Goal: Find contact information: Find contact information

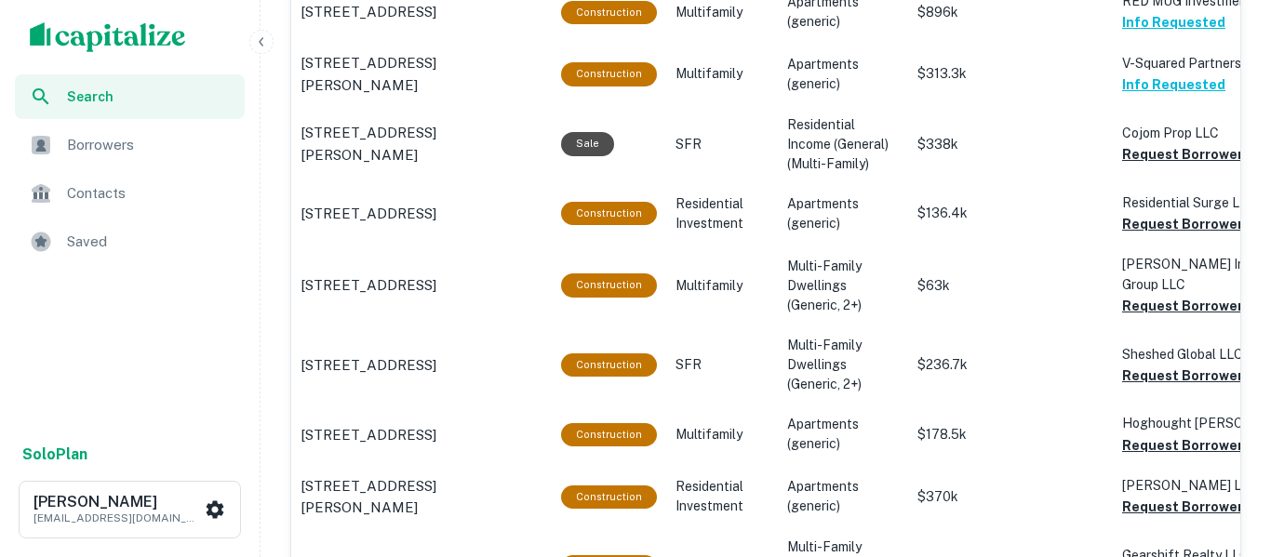
scroll to position [1780, 0]
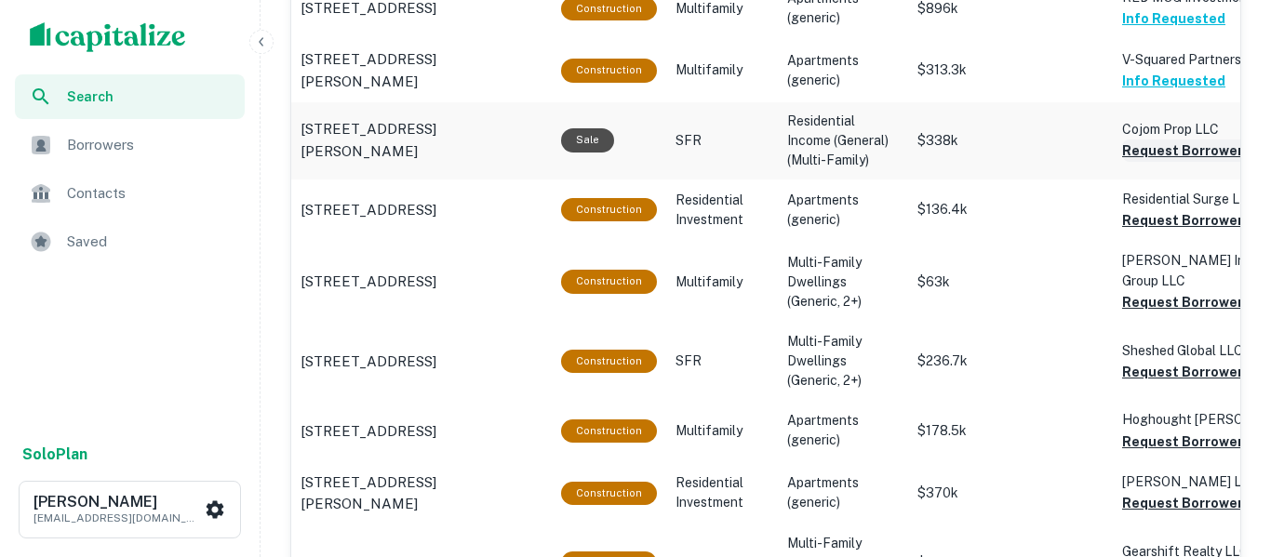
click at [1206, 140] on button "Request Borrower Info" at bounding box center [1197, 151] width 151 height 22
click at [1203, 209] on button "Request Borrower Info" at bounding box center [1197, 220] width 151 height 22
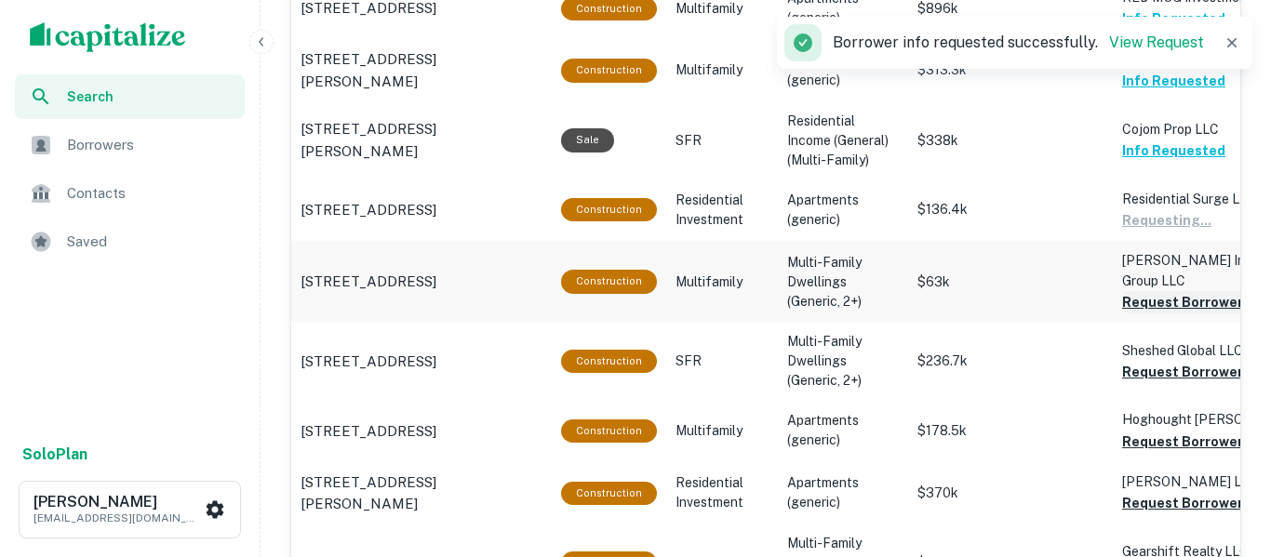
click at [1186, 291] on button "Request Borrower Info" at bounding box center [1197, 302] width 151 height 22
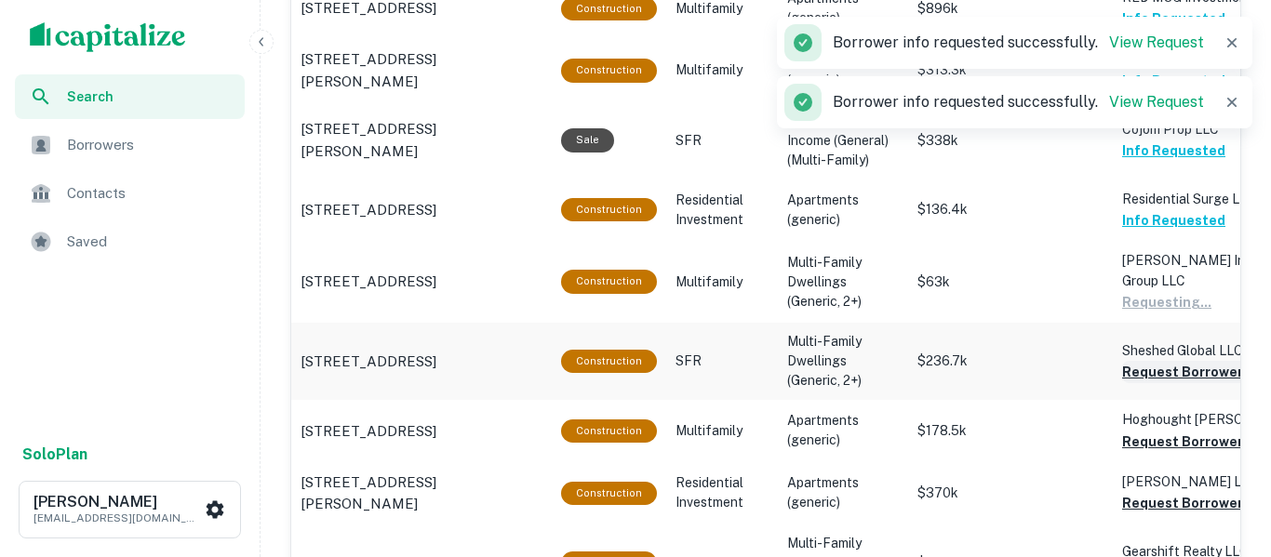
click at [1159, 361] on button "Request Borrower Info" at bounding box center [1197, 372] width 151 height 22
click at [1151, 431] on button "Request Borrower Info" at bounding box center [1197, 442] width 151 height 22
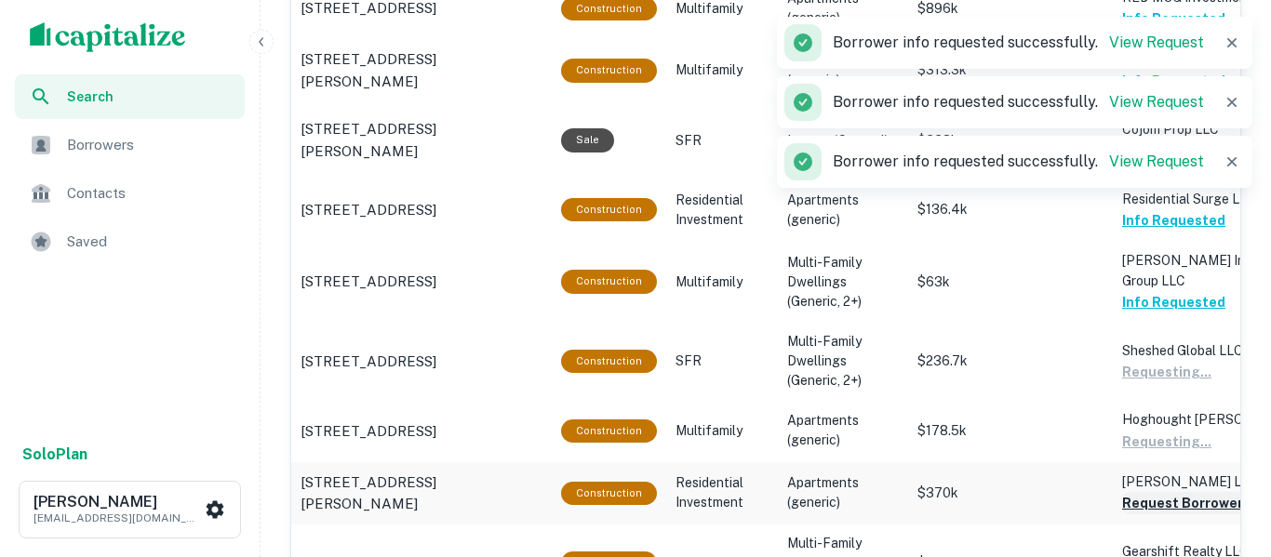
click at [1153, 492] on button "Request Borrower Info" at bounding box center [1197, 503] width 151 height 22
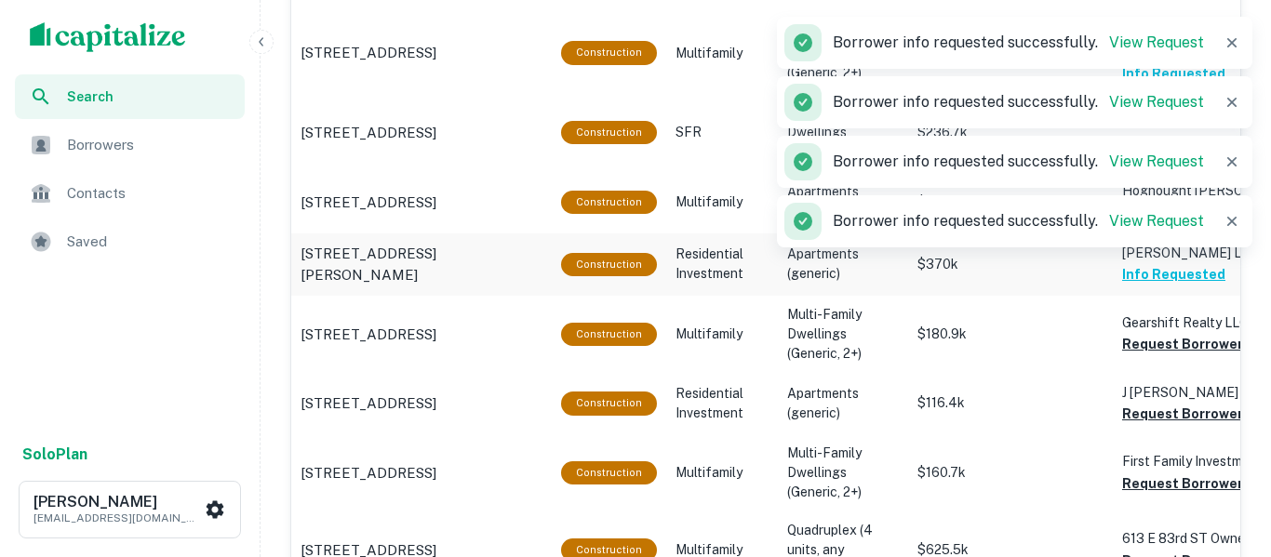
scroll to position [2011, 0]
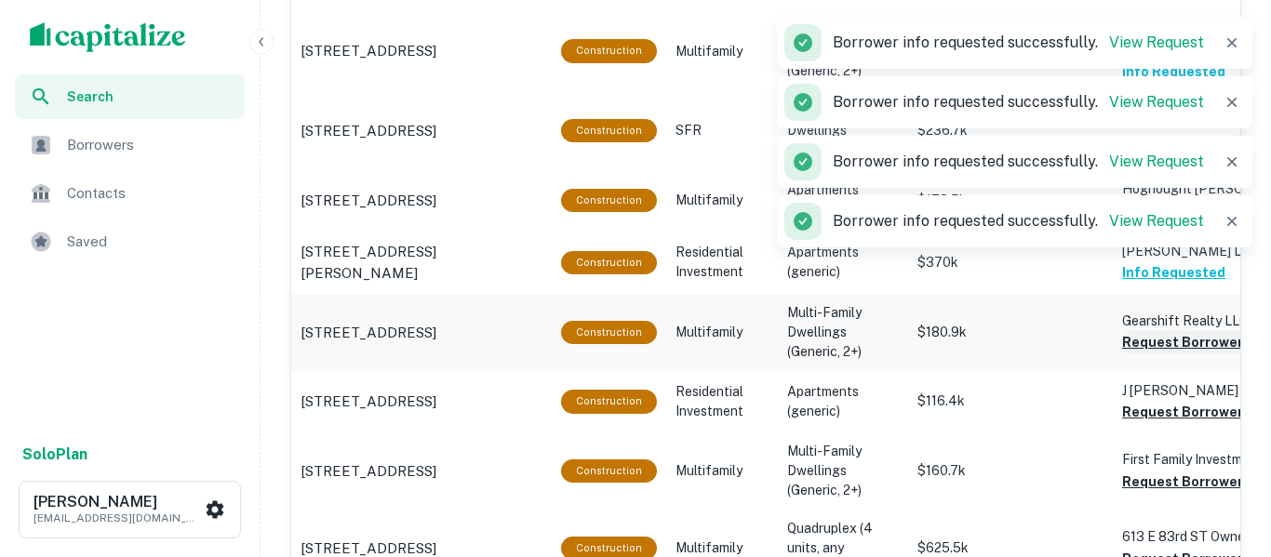
click at [1173, 331] on button "Request Borrower Info" at bounding box center [1197, 342] width 151 height 22
click at [1156, 401] on button "Request Borrower Info" at bounding box center [1197, 412] width 151 height 22
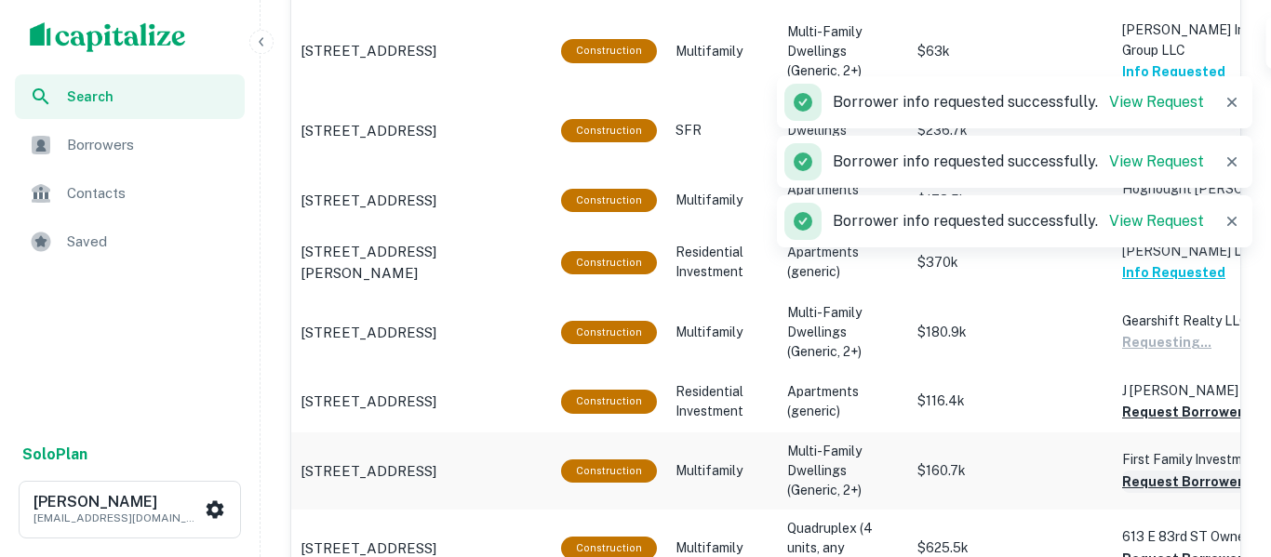
click at [1144, 471] on button "Request Borrower Info" at bounding box center [1197, 482] width 151 height 22
click at [1159, 548] on button "Request Borrower Info" at bounding box center [1197, 559] width 151 height 22
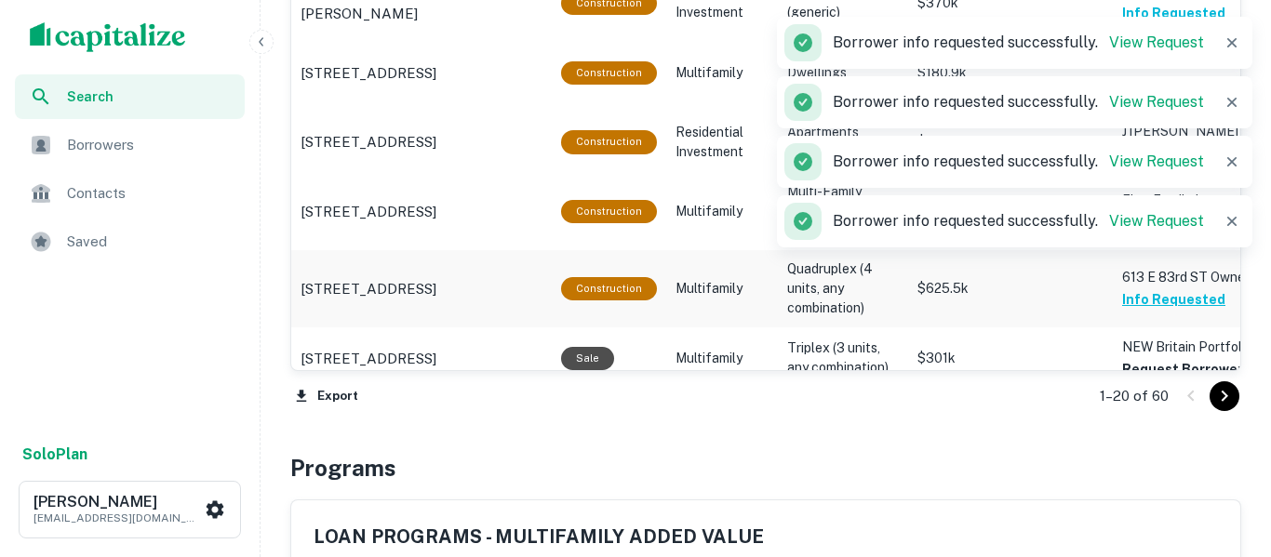
scroll to position [2272, 0]
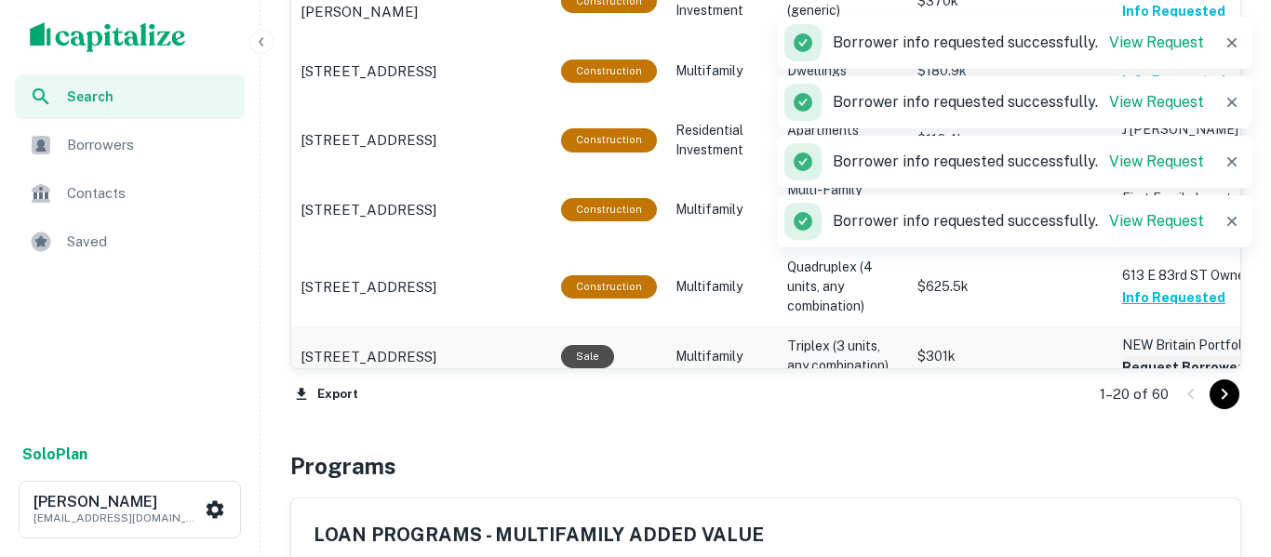
click at [1166, 356] on button "Request Borrower Info" at bounding box center [1197, 367] width 151 height 22
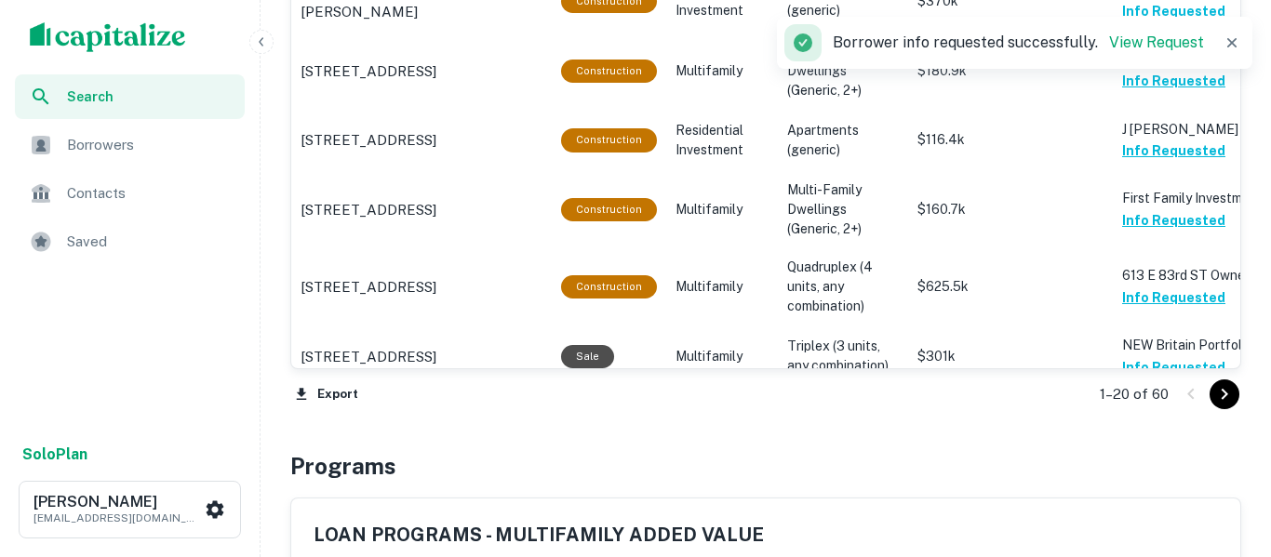
click at [1226, 396] on icon "Go to next page" at bounding box center [1224, 394] width 22 height 22
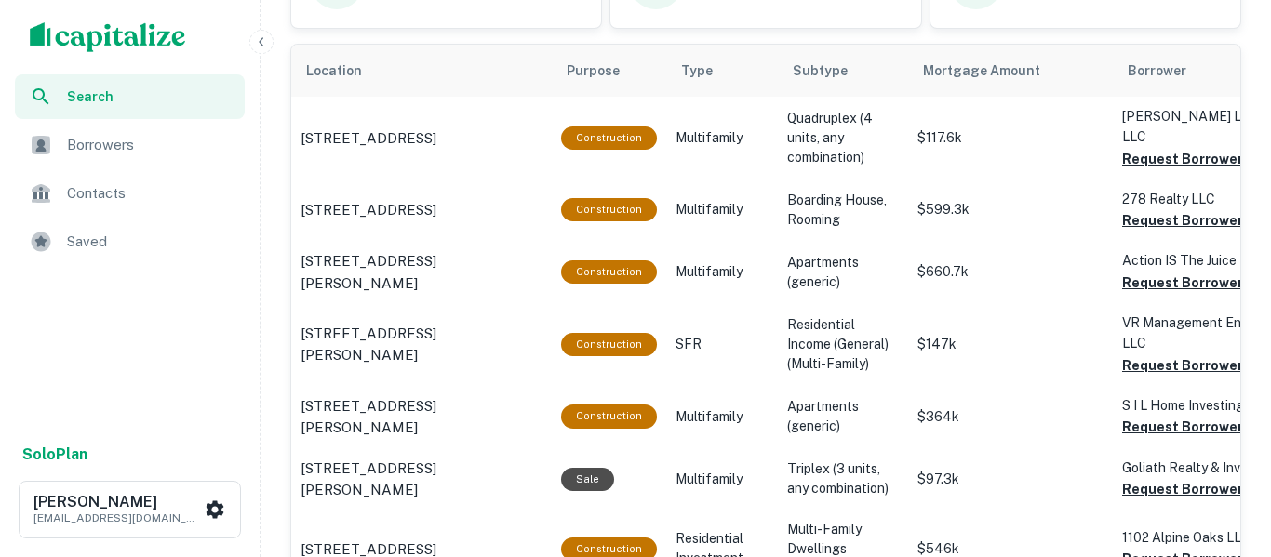
scroll to position [1149, 0]
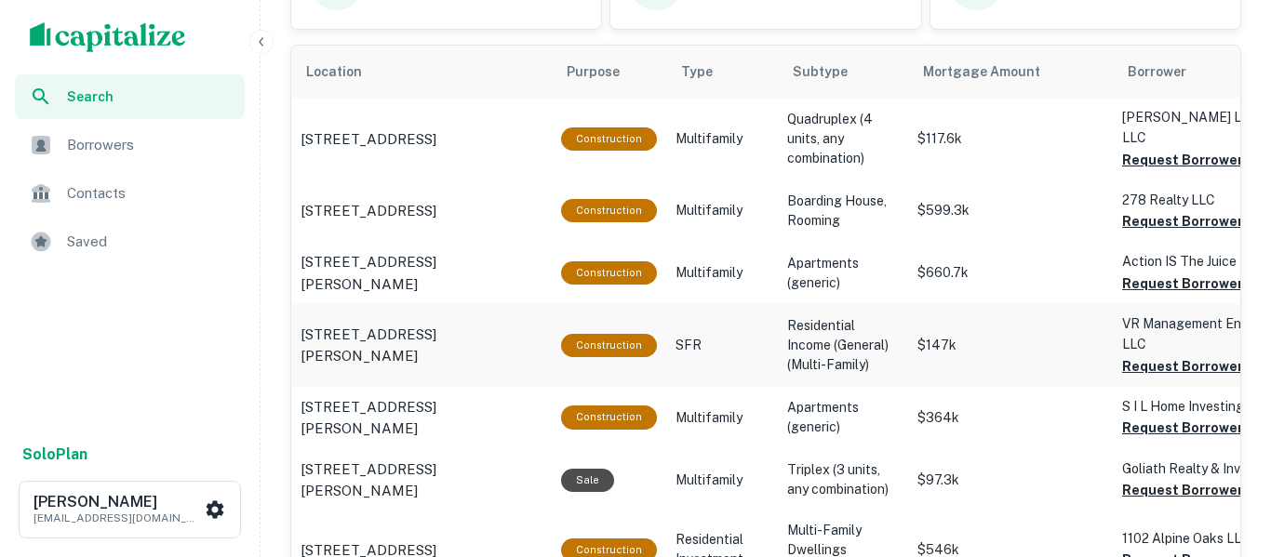
click at [1113, 359] on td "VR Management Enterprise LLC Request Borrower Info" at bounding box center [1215, 345] width 205 height 82
click at [1186, 149] on button "Request Borrower Info" at bounding box center [1197, 160] width 151 height 22
click at [1192, 216] on button "Request Borrower Info" at bounding box center [1197, 221] width 151 height 22
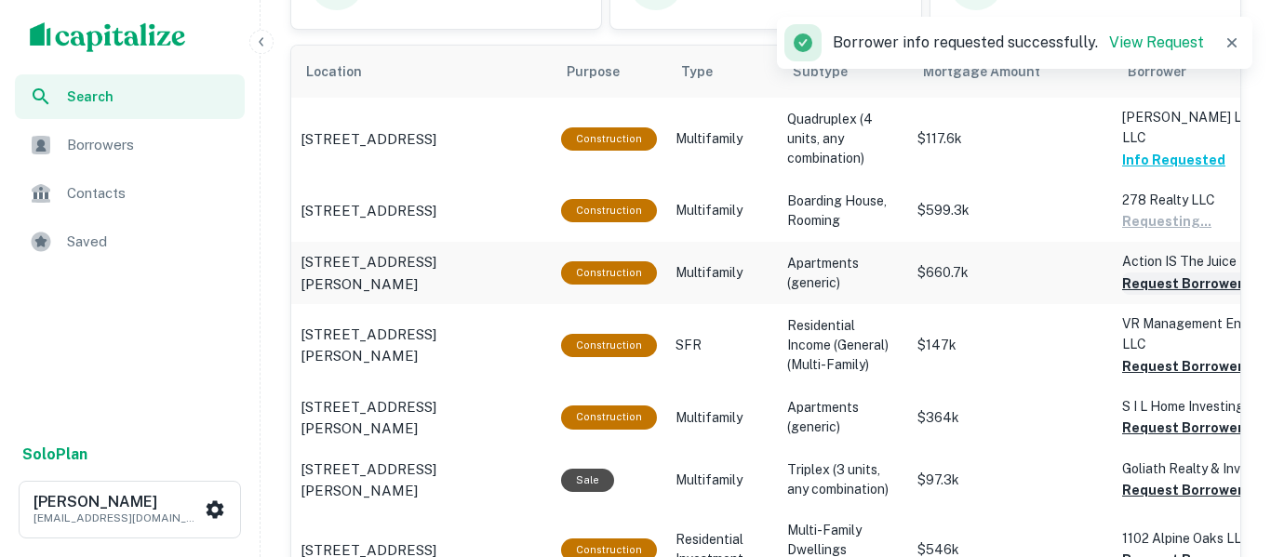
click at [1195, 281] on button "Request Borrower Info" at bounding box center [1197, 284] width 151 height 22
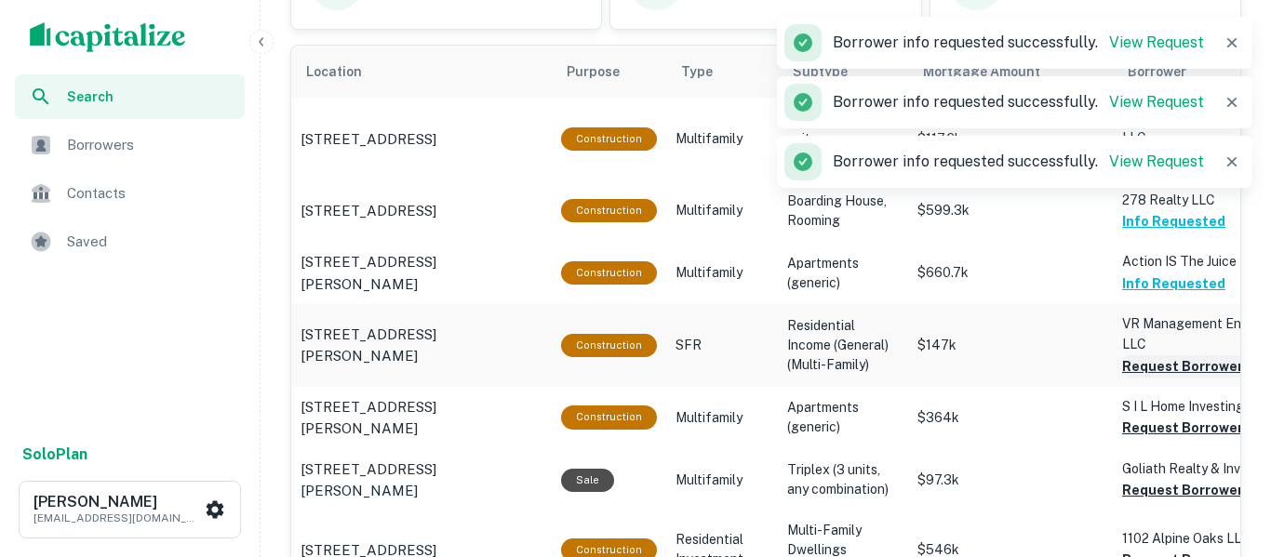
click at [1175, 363] on button "Request Borrower Info" at bounding box center [1197, 366] width 151 height 22
click at [1159, 421] on button "Request Borrower Info" at bounding box center [1197, 428] width 151 height 22
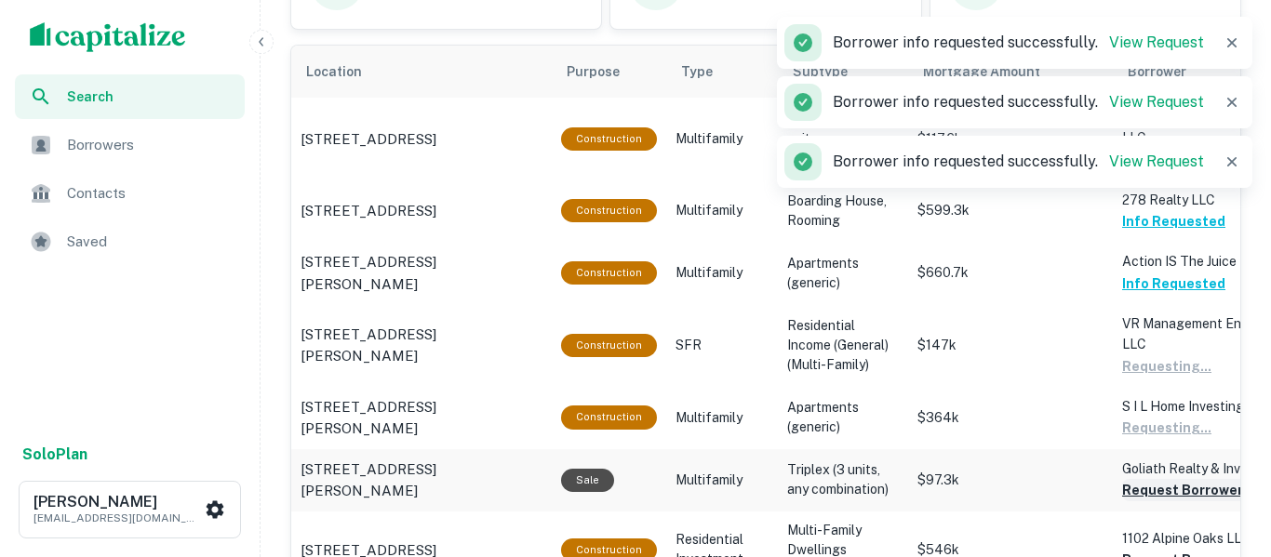
click at [1156, 502] on button "Request Borrower Info" at bounding box center [1197, 490] width 151 height 22
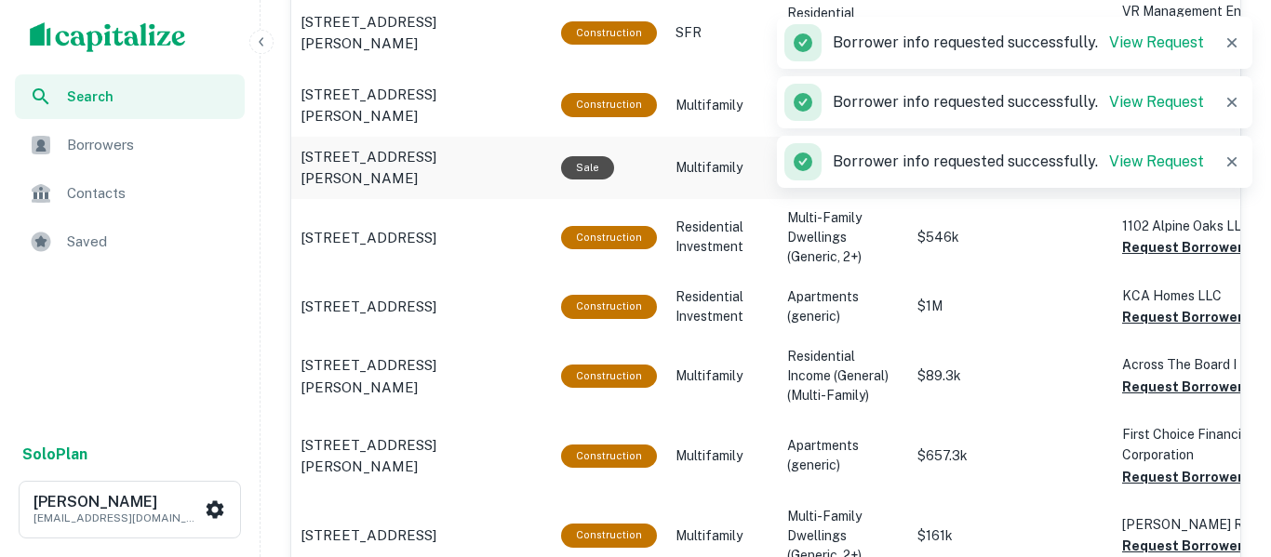
scroll to position [1463, 0]
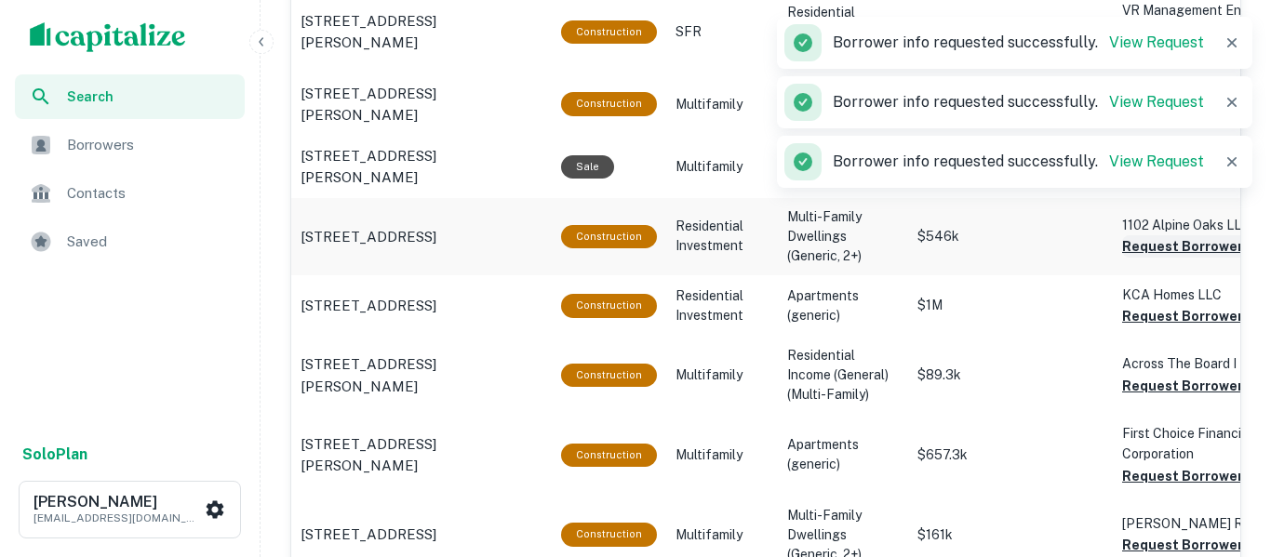
click at [1164, 258] on button "Request Borrower Info" at bounding box center [1197, 246] width 151 height 22
click at [1160, 328] on button "Request Borrower Info" at bounding box center [1197, 316] width 151 height 22
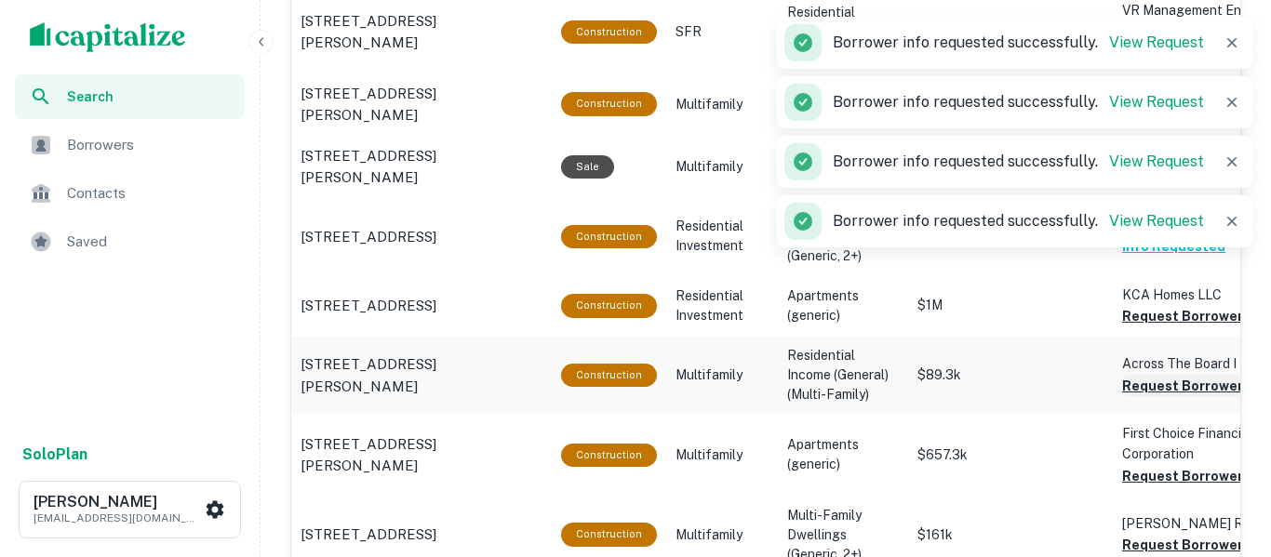
click at [1148, 397] on button "Request Borrower Info" at bounding box center [1197, 386] width 151 height 22
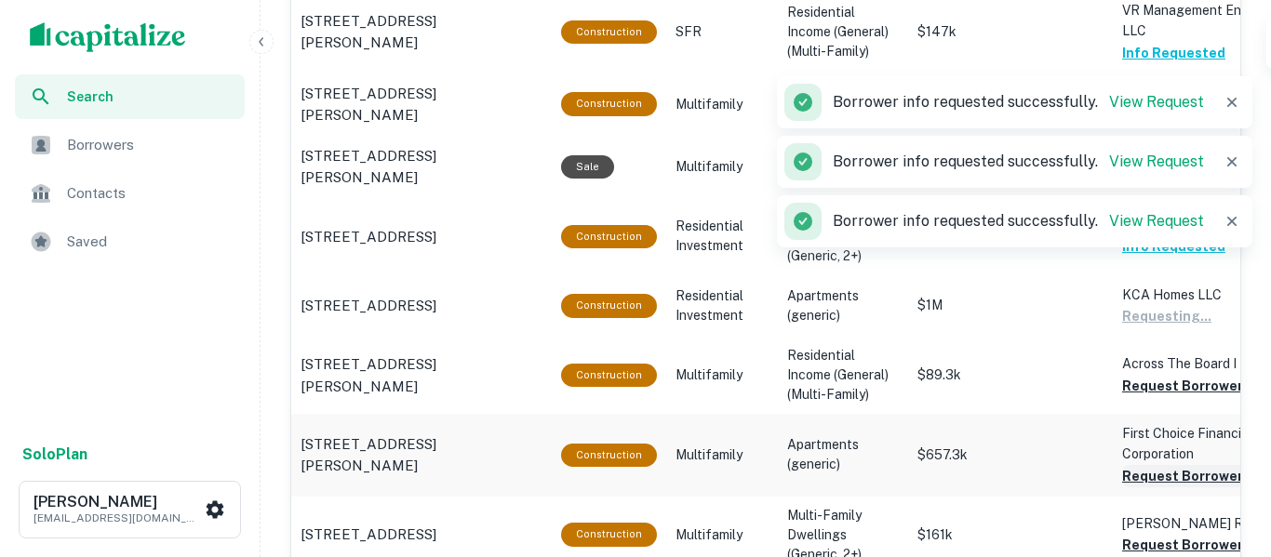
click at [1154, 488] on button "Request Borrower Info" at bounding box center [1197, 476] width 151 height 22
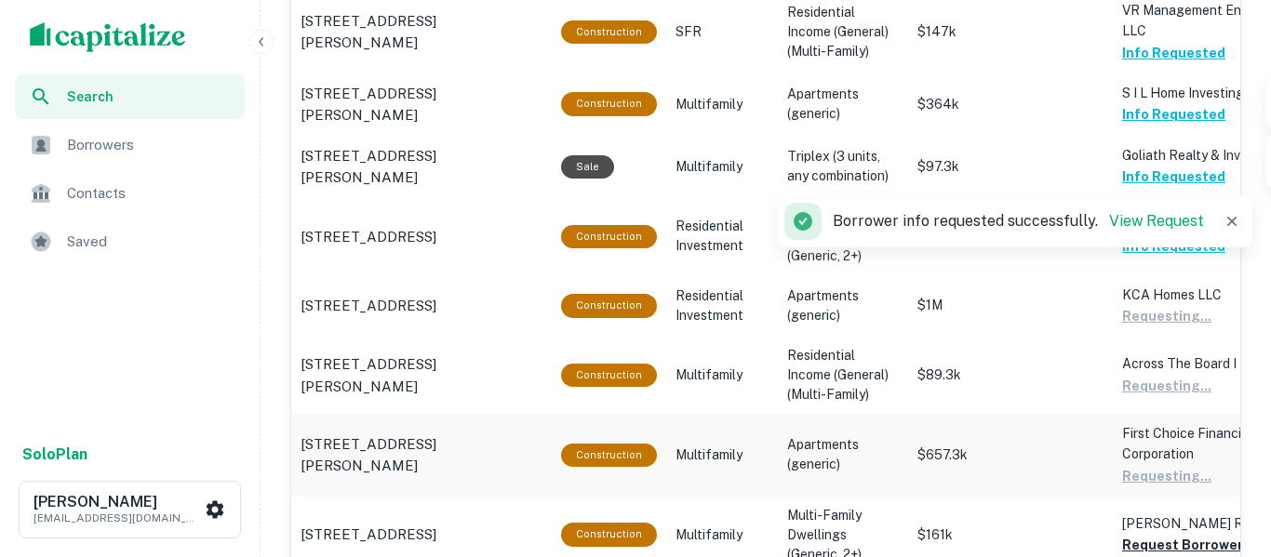
click at [1147, 491] on td "First Choice Financial Corporation Requesting..." at bounding box center [1215, 455] width 205 height 82
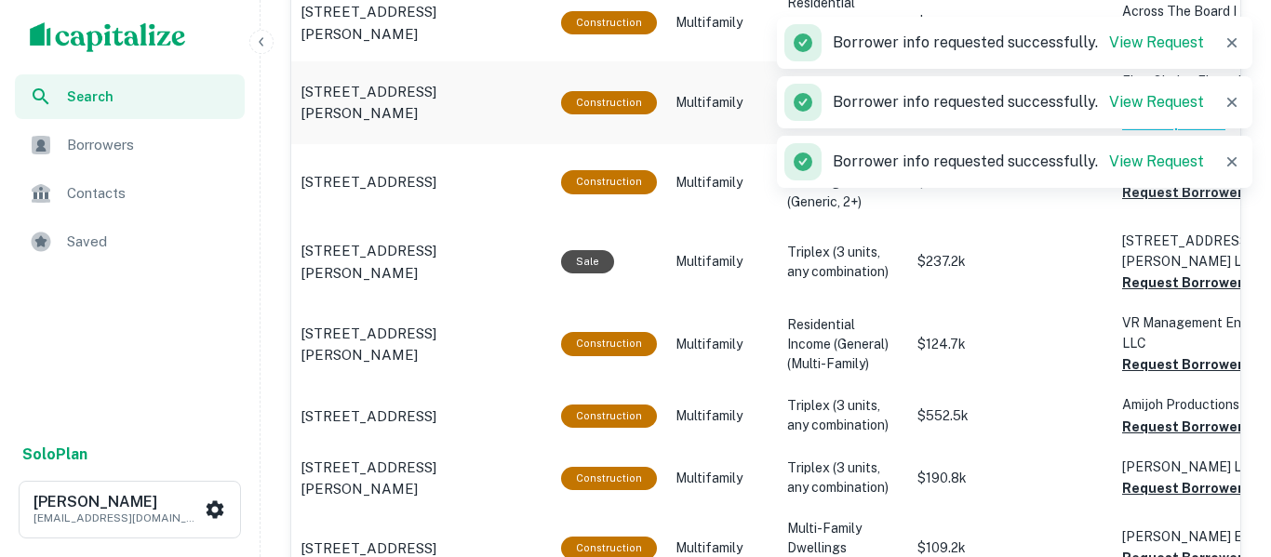
scroll to position [1818, 0]
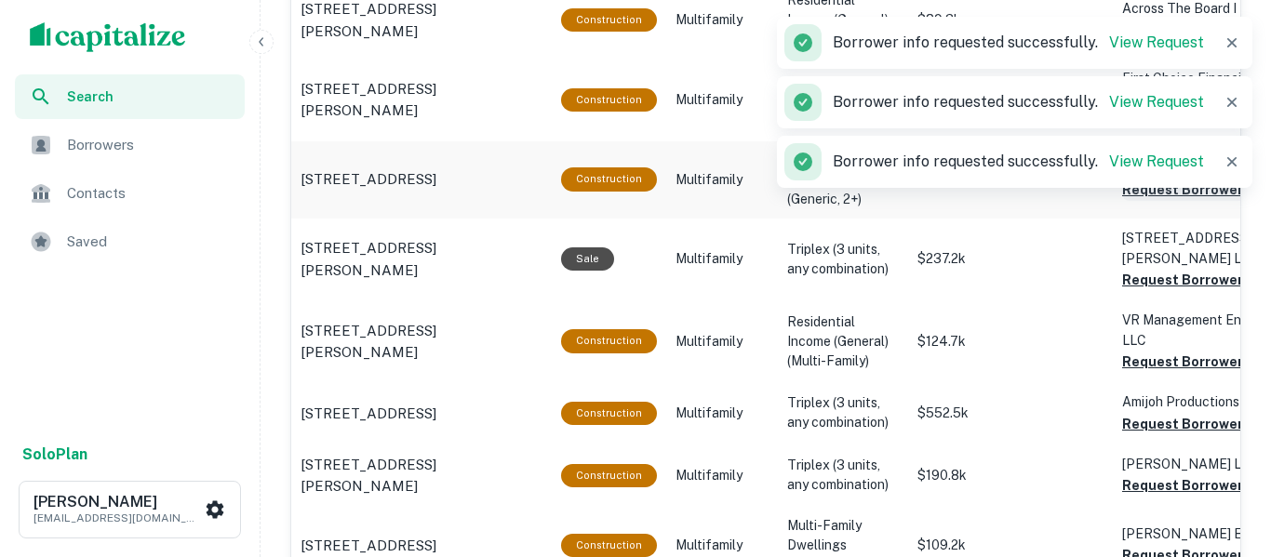
click at [1169, 201] on button "Request Borrower Info" at bounding box center [1197, 190] width 151 height 22
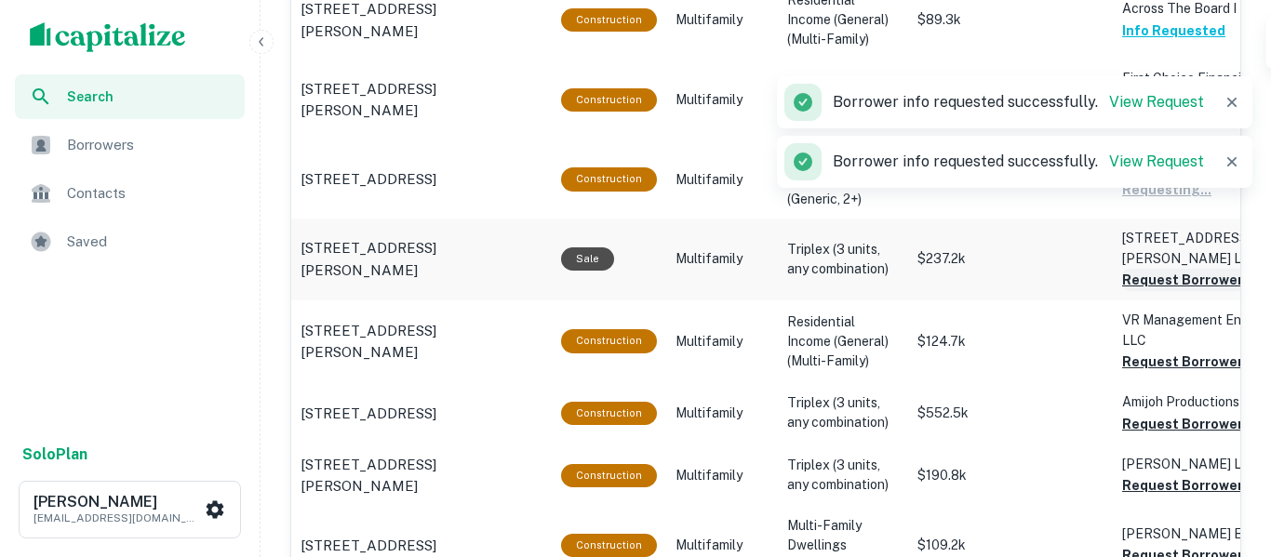
click at [1175, 279] on button "Request Borrower Info" at bounding box center [1197, 280] width 151 height 22
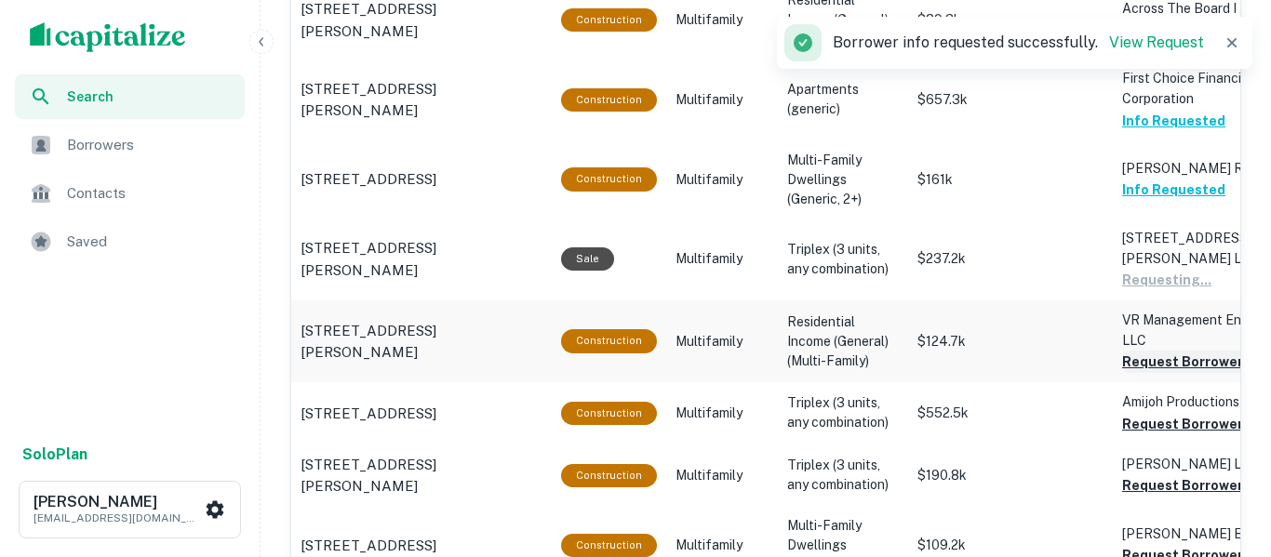
click at [1155, 360] on button "Request Borrower Info" at bounding box center [1197, 362] width 151 height 22
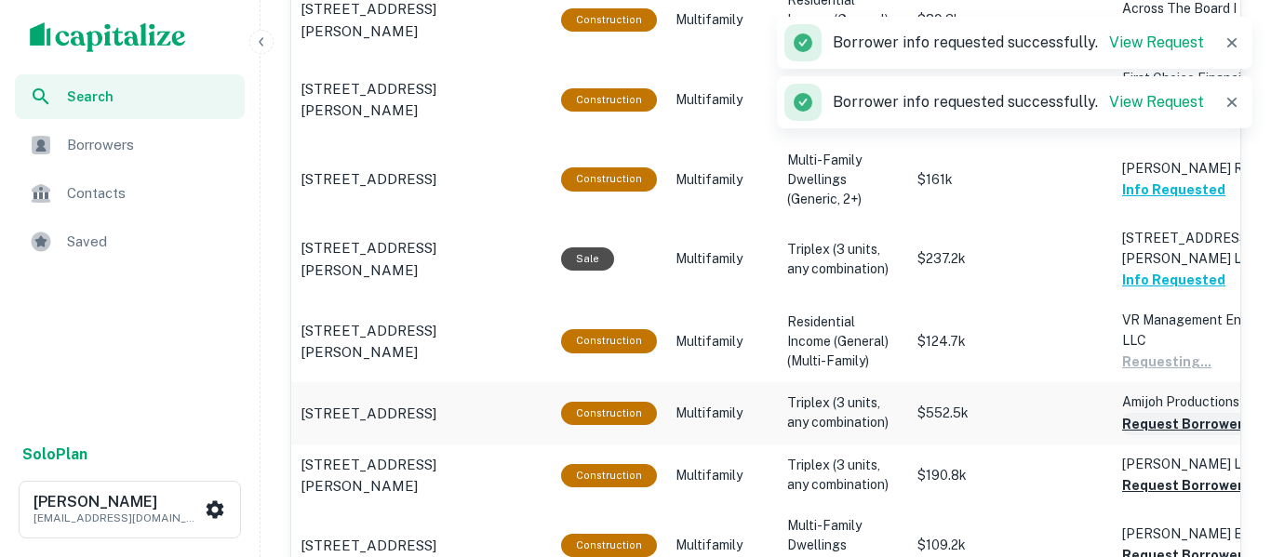
click at [1146, 420] on button "Request Borrower Info" at bounding box center [1197, 424] width 151 height 22
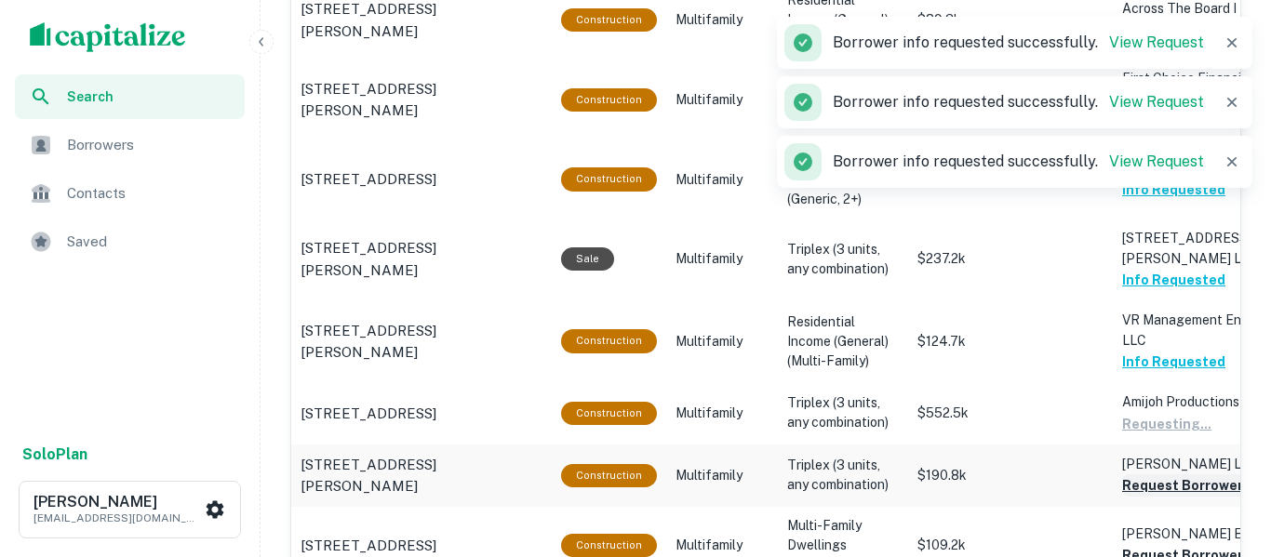
click at [1149, 478] on button "Request Borrower Info" at bounding box center [1197, 486] width 151 height 22
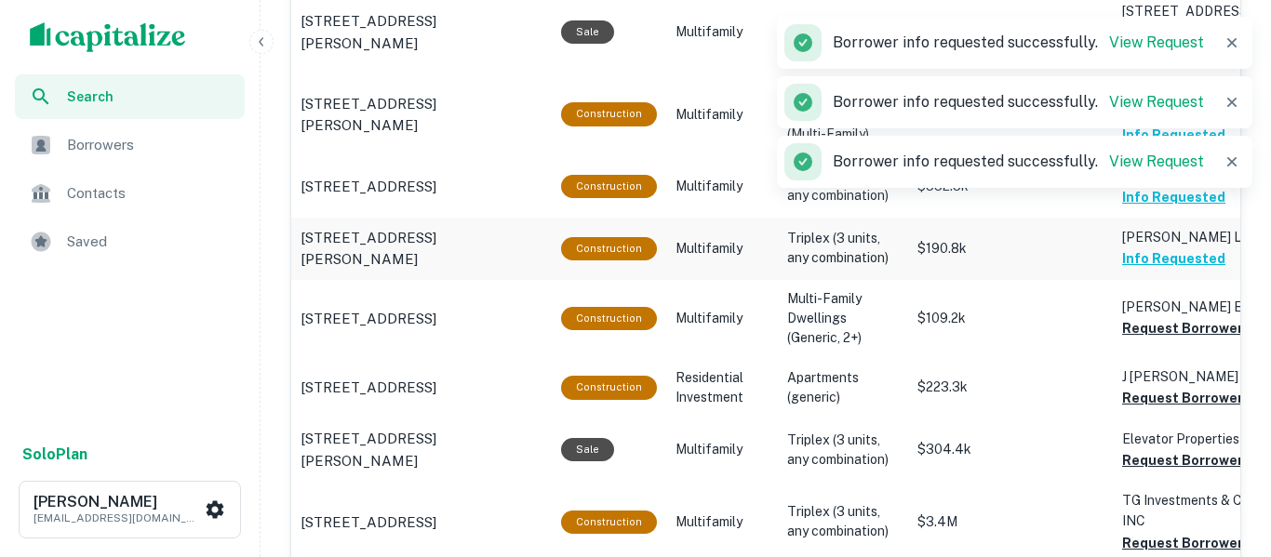
scroll to position [2062, 0]
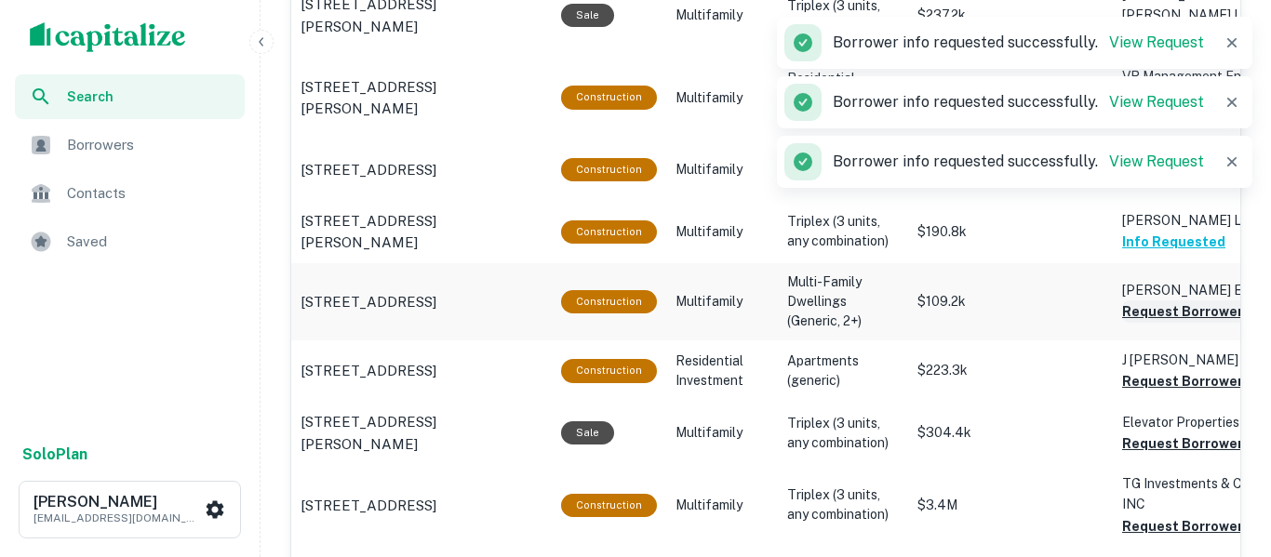
click at [1159, 315] on button "Request Borrower Info" at bounding box center [1197, 312] width 151 height 22
click at [1162, 383] on button "Request Borrower Info" at bounding box center [1197, 381] width 151 height 22
click at [1153, 439] on button "Request Borrower Info" at bounding box center [1197, 444] width 151 height 22
click at [1149, 527] on button "Request Borrower Info" at bounding box center [1197, 527] width 151 height 22
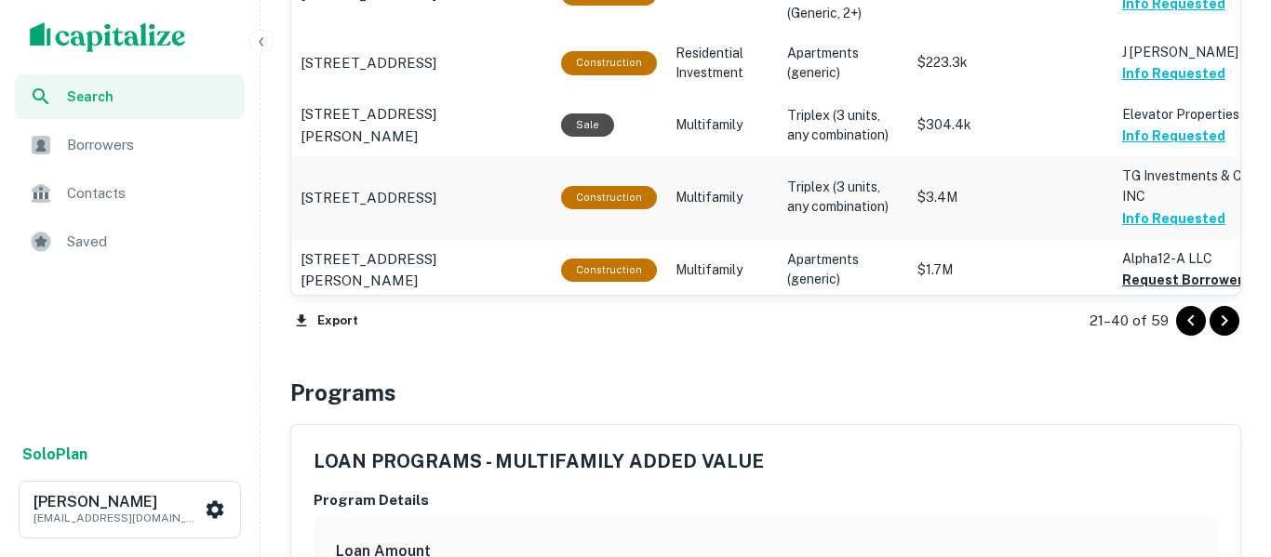
scroll to position [2371, 0]
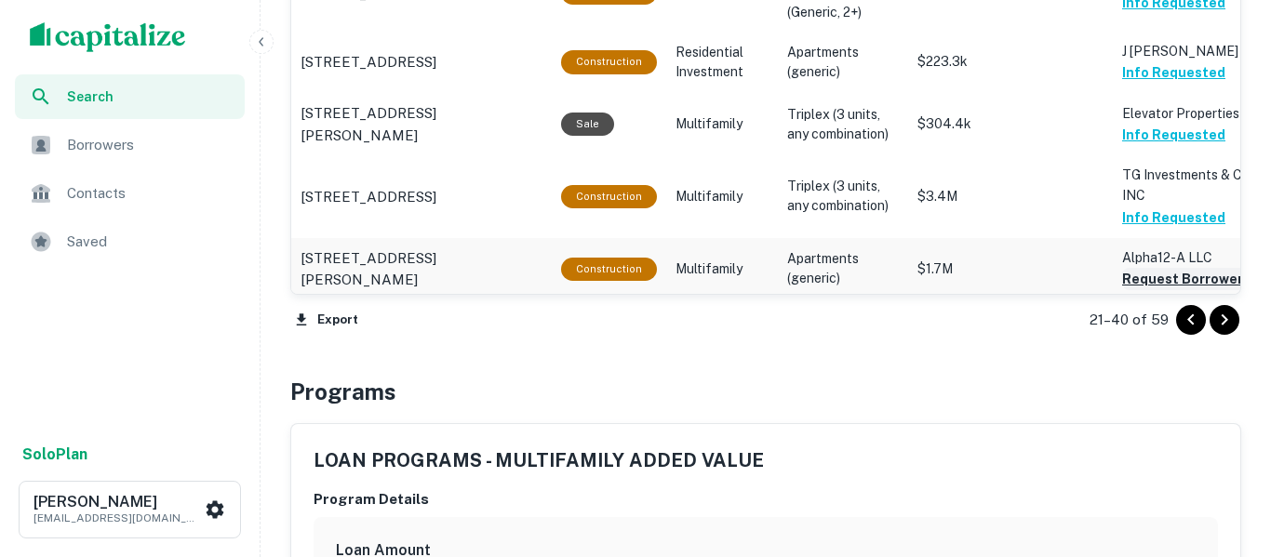
click at [1162, 281] on button "Request Borrower Info" at bounding box center [1197, 279] width 151 height 22
